Goal: Task Accomplishment & Management: Use online tool/utility

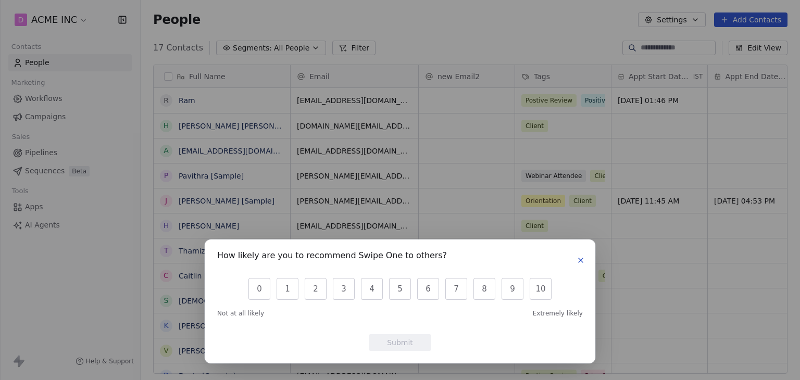
scroll to position [326, 651]
click at [580, 259] on icon "button" at bounding box center [581, 260] width 4 height 4
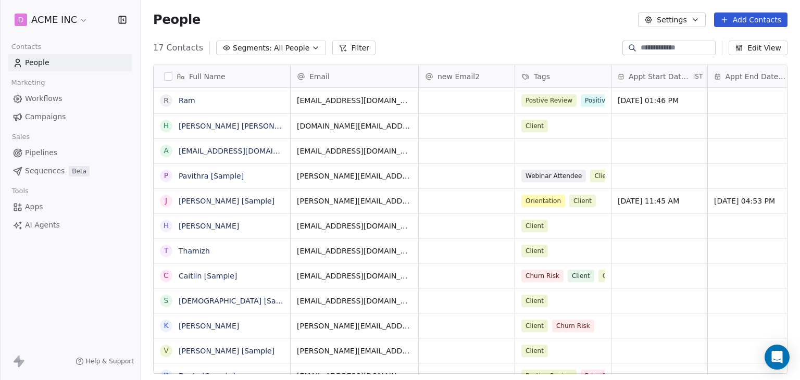
click at [46, 154] on span "Pipelines" at bounding box center [41, 152] width 32 height 11
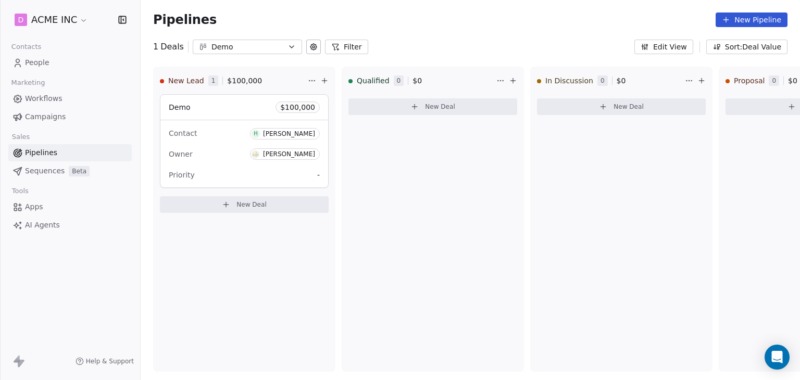
click at [31, 97] on span "Workflows" at bounding box center [44, 98] width 38 height 11
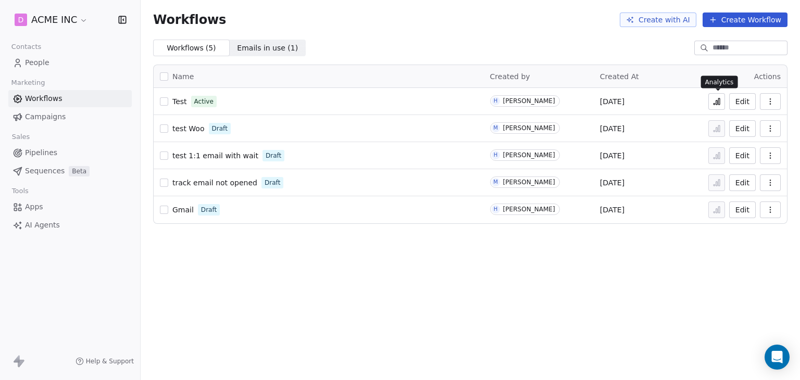
click at [718, 103] on icon at bounding box center [717, 103] width 2 height 4
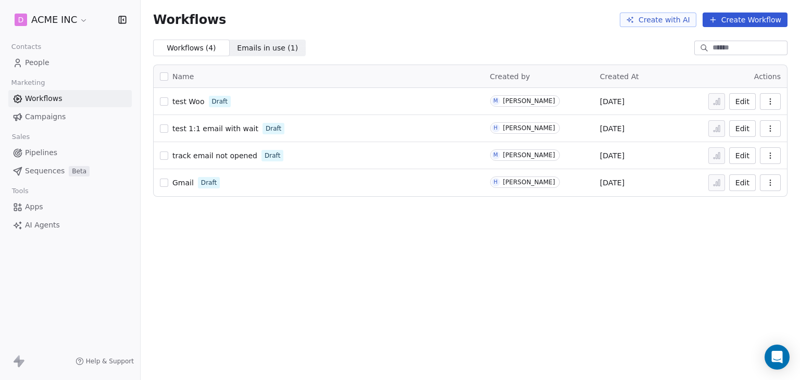
click at [22, 61] on icon at bounding box center [18, 63] width 10 height 10
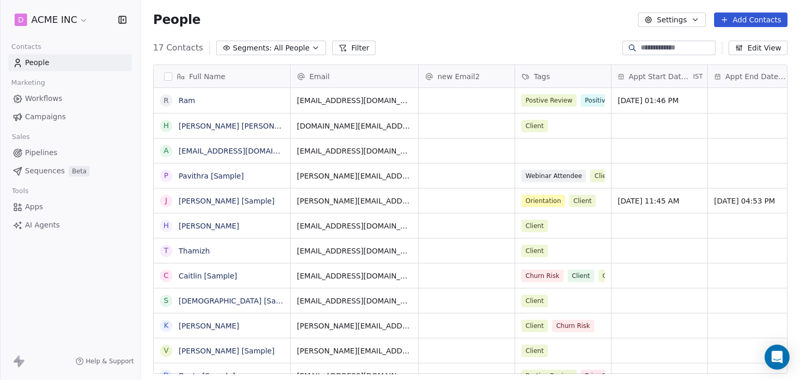
drag, startPoint x: 40, startPoint y: 97, endPoint x: 46, endPoint y: 98, distance: 6.3
click at [40, 97] on span "Workflows" at bounding box center [44, 98] width 38 height 11
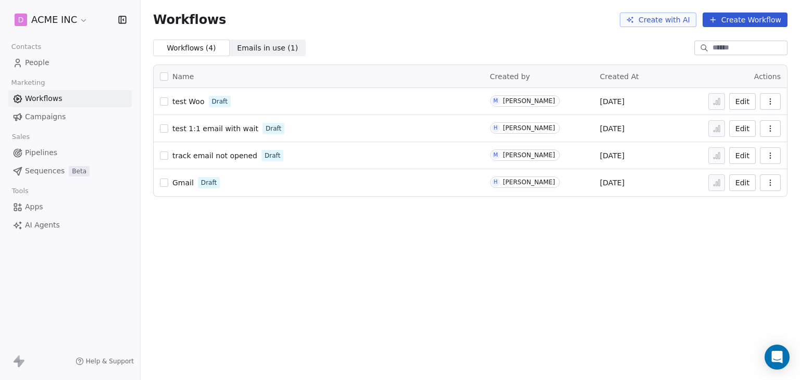
click at [731, 20] on button "Create Workflow" at bounding box center [745, 20] width 85 height 15
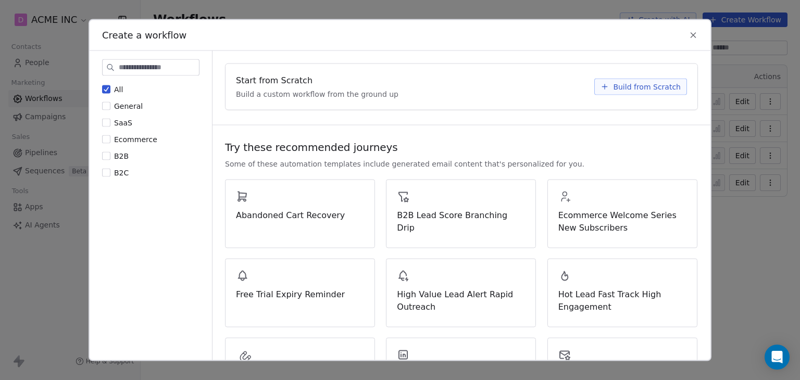
click at [622, 86] on span "Build from Scratch" at bounding box center [647, 87] width 68 height 10
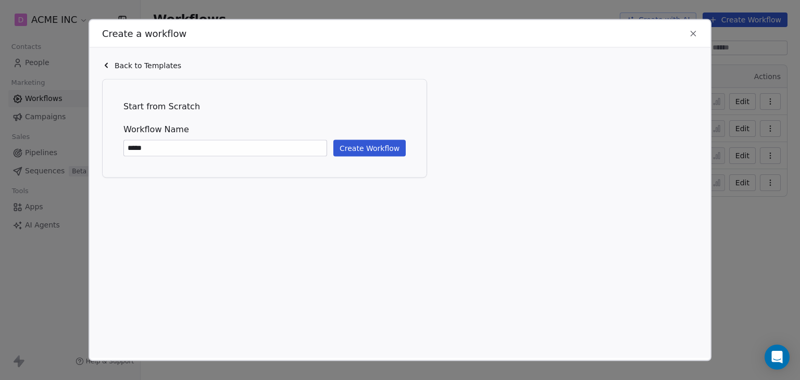
type input "*****"
click at [344, 146] on button "Create Workflow" at bounding box center [369, 148] width 72 height 17
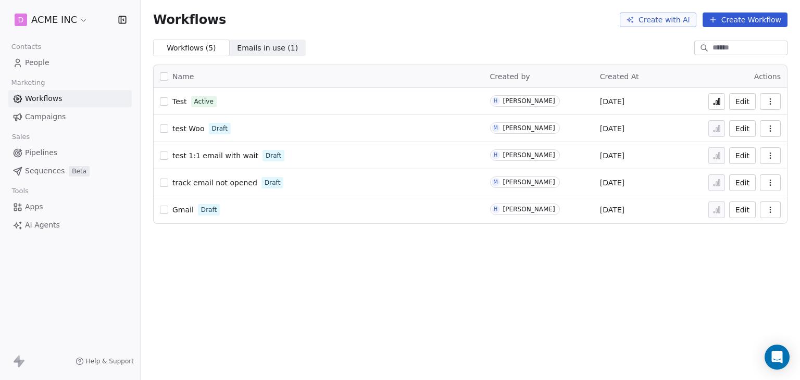
click at [774, 98] on icon "button" at bounding box center [770, 101] width 8 height 8
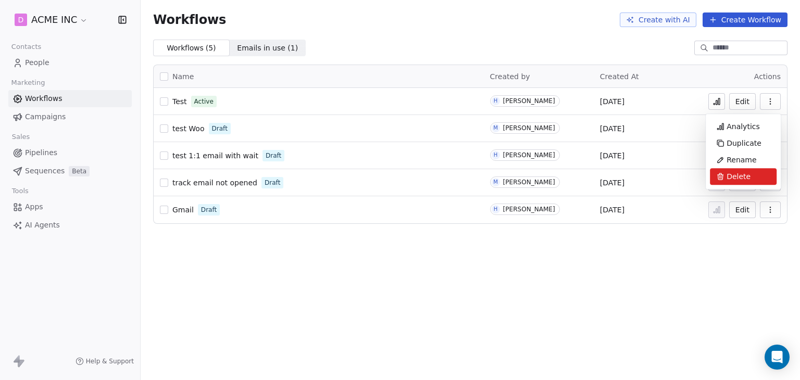
click at [732, 172] on span "Delete" at bounding box center [739, 176] width 24 height 10
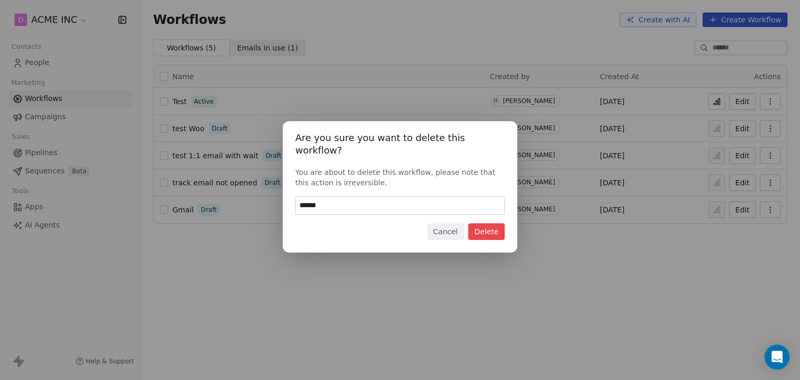
type input "******"
click at [488, 234] on div "Are you sure you want to delete this workflow? You are about to delete this wor…" at bounding box center [400, 186] width 234 height 131
click at [489, 226] on button "Delete" at bounding box center [486, 231] width 36 height 17
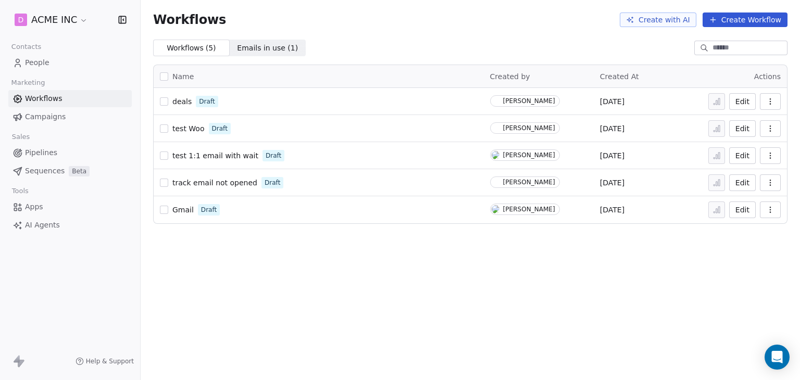
click at [46, 66] on span "People" at bounding box center [37, 62] width 24 height 11
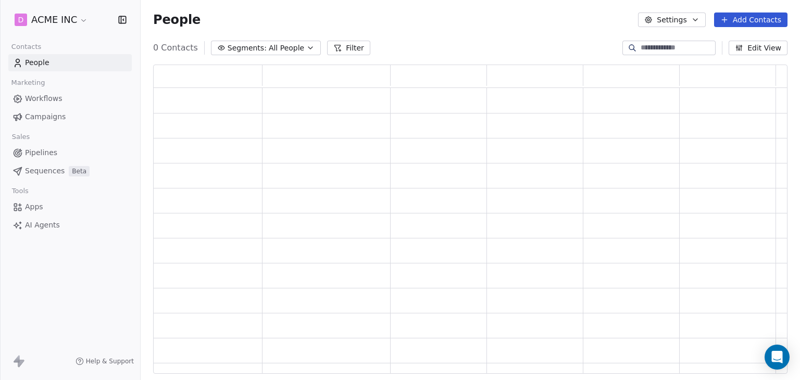
scroll to position [301, 626]
click at [743, 51] on icon "button" at bounding box center [739, 48] width 8 height 8
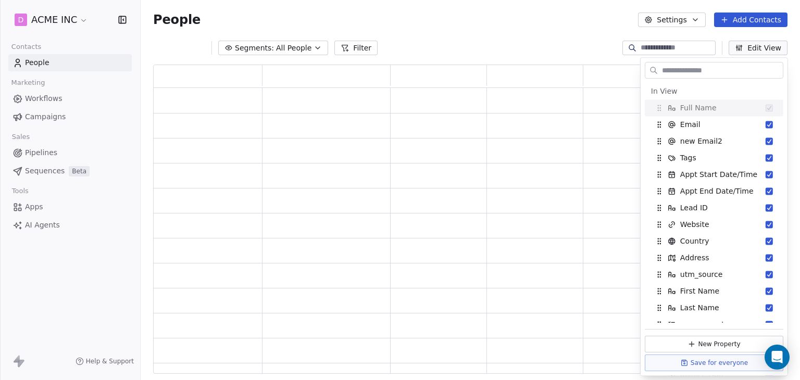
click at [719, 74] on input "text" at bounding box center [721, 70] width 123 height 15
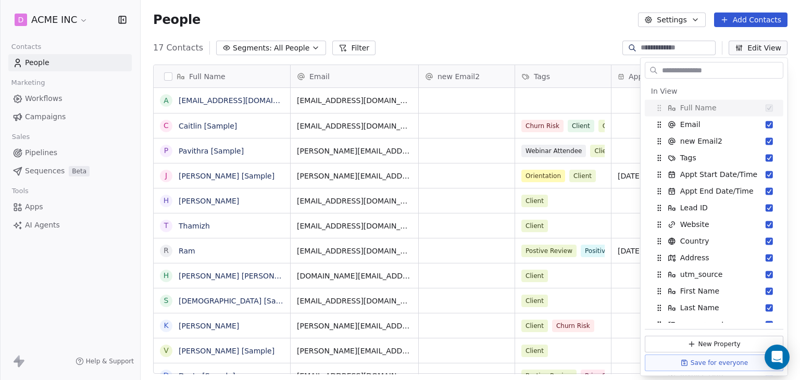
scroll to position [326, 651]
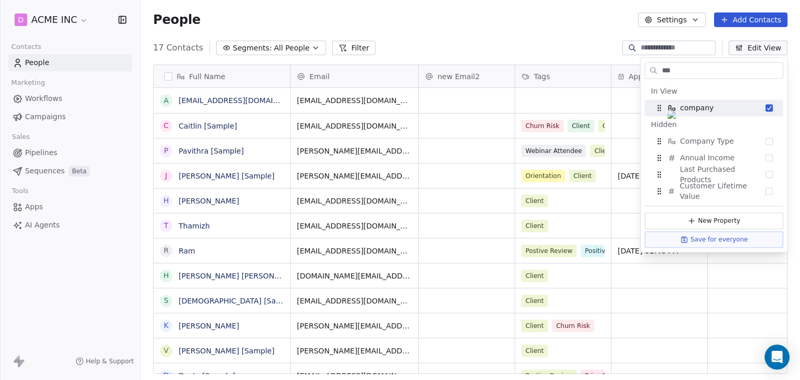
type input "***"
click at [521, 23] on div "People Settings Add Contacts" at bounding box center [470, 20] width 634 height 15
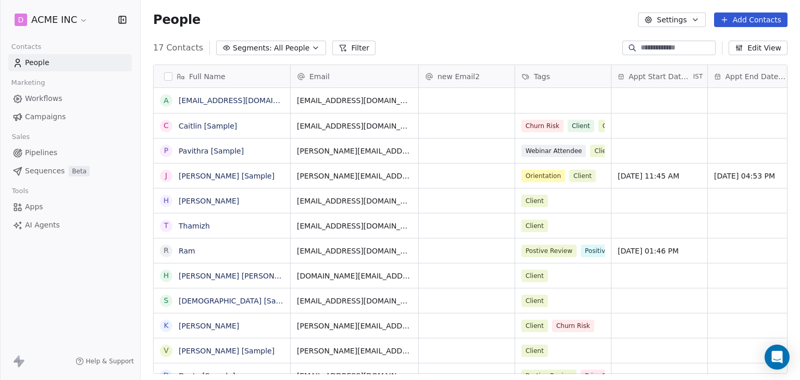
click at [741, 48] on icon "button" at bounding box center [739, 48] width 8 height 8
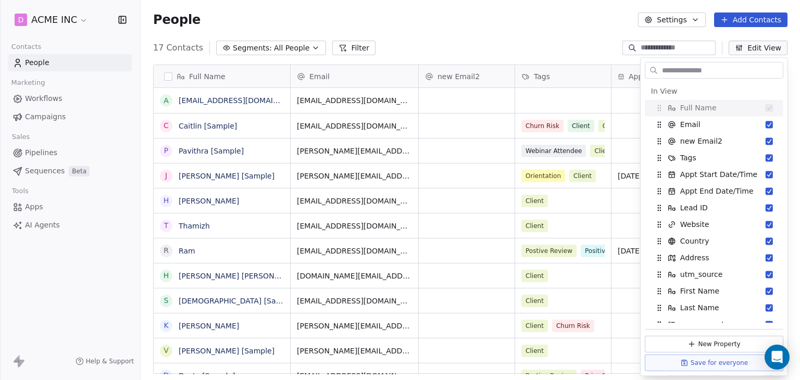
click at [684, 67] on input "text" at bounding box center [721, 70] width 123 height 15
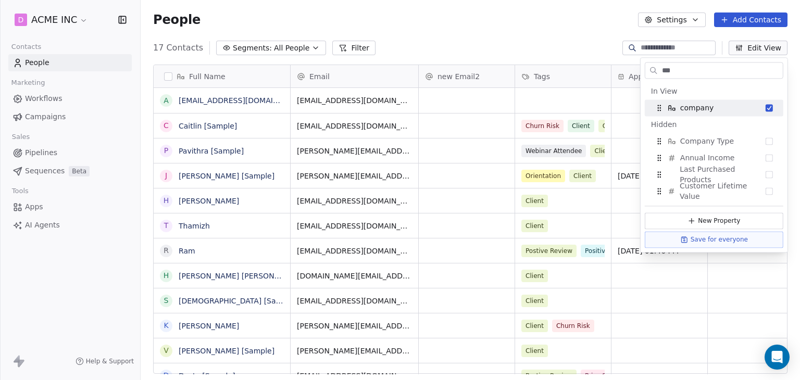
drag, startPoint x: 685, startPoint y: 70, endPoint x: 631, endPoint y: 64, distance: 54.5
click at [631, 64] on body "D ACME INC Contacts People Marketing Workflows Campaigns Sales Pipelines Sequen…" at bounding box center [400, 190] width 800 height 380
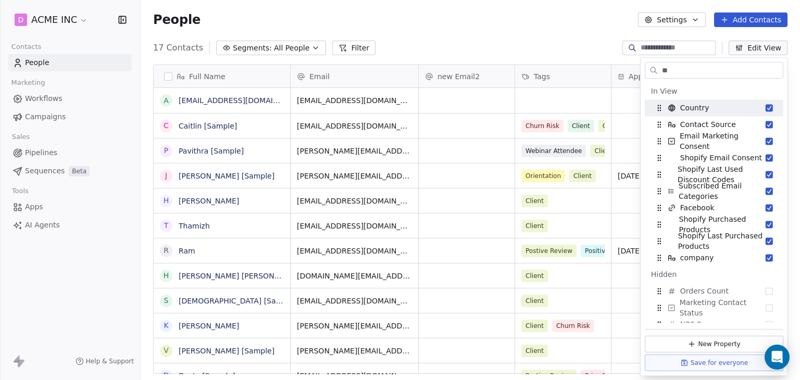
type input "*"
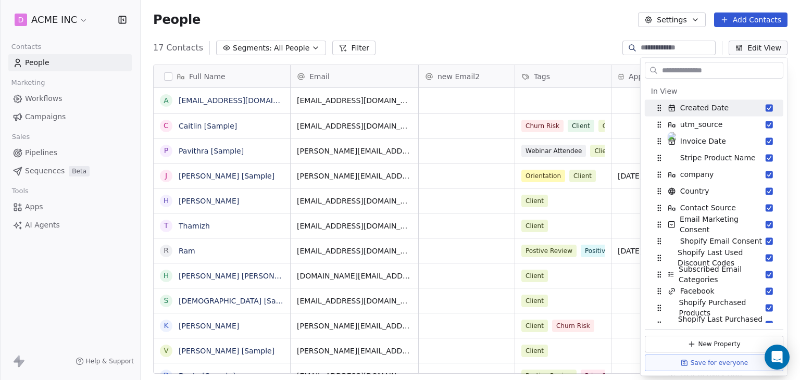
scroll to position [41, 0]
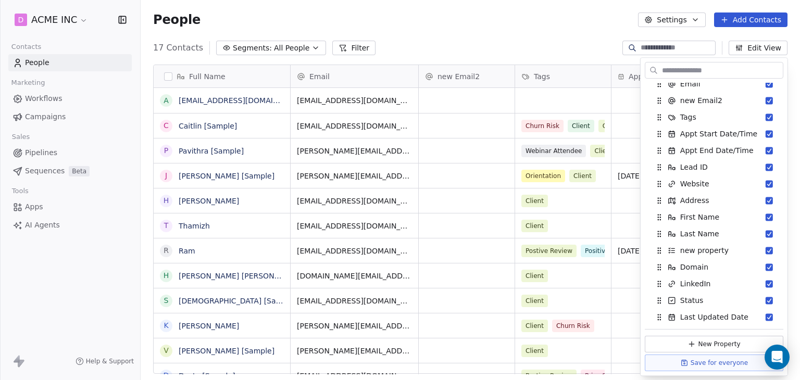
click at [527, 48] on div "17 Contacts Segments: All People Filter Edit View" at bounding box center [470, 48] width 659 height 17
